Goal: Task Accomplishment & Management: Complete application form

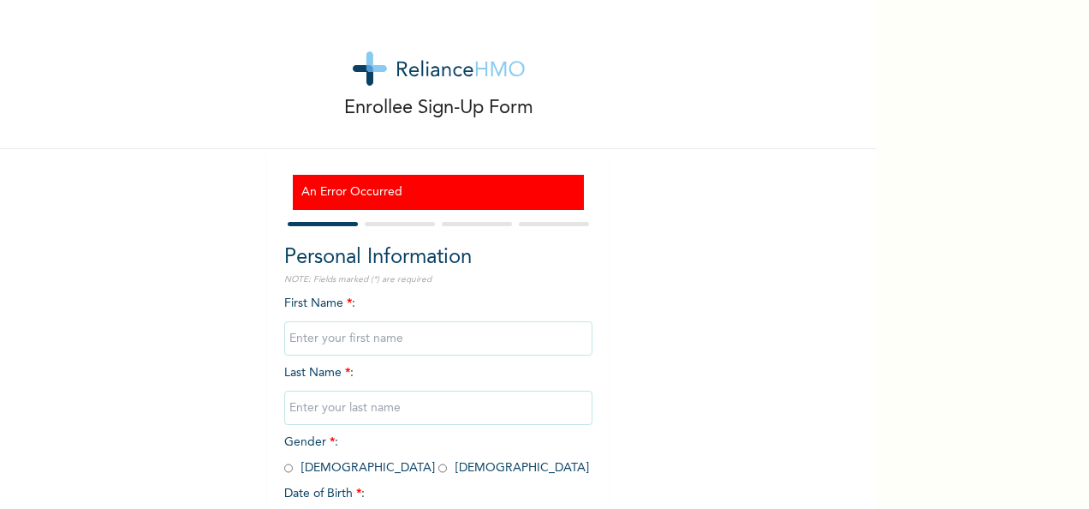
scroll to position [147, 0]
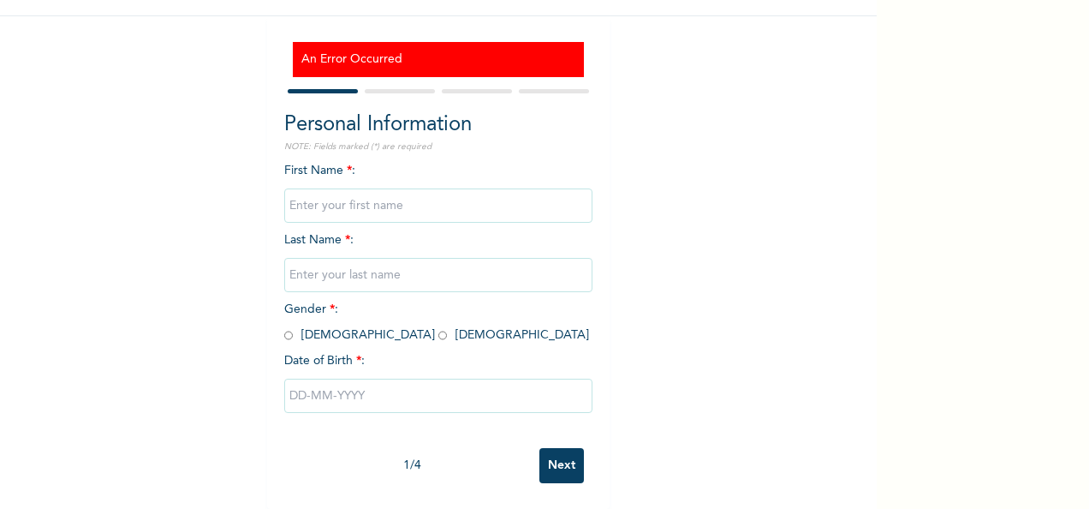
click at [558, 452] on input "Next" at bounding box center [561, 465] width 45 height 35
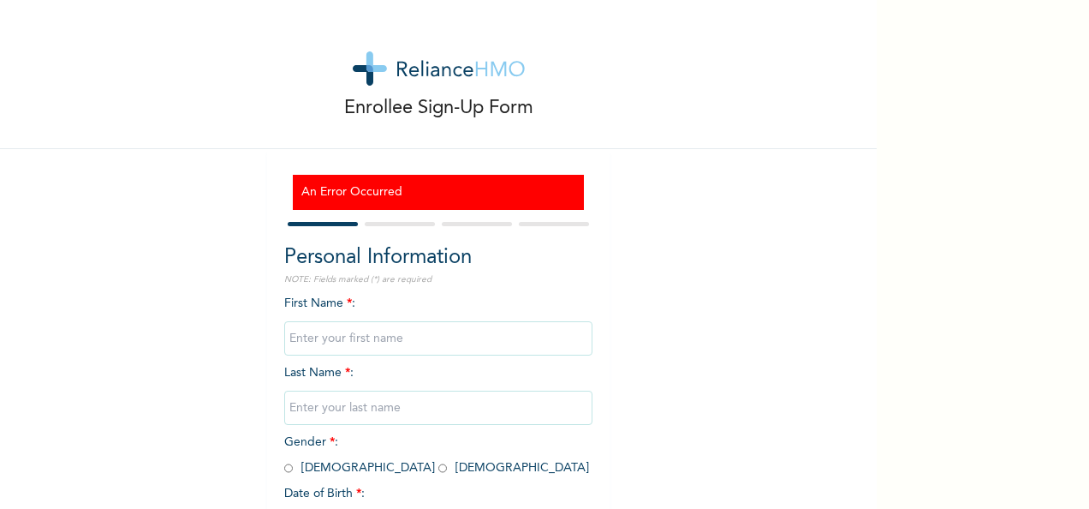
click at [378, 223] on div at bounding box center [400, 224] width 70 height 4
click at [172, 252] on div "Enrollee Sign-Up Form An Error Occurred Personal Information NOTE: Fields marke…" at bounding box center [438, 320] width 877 height 641
